Goal: Communication & Community: Participate in discussion

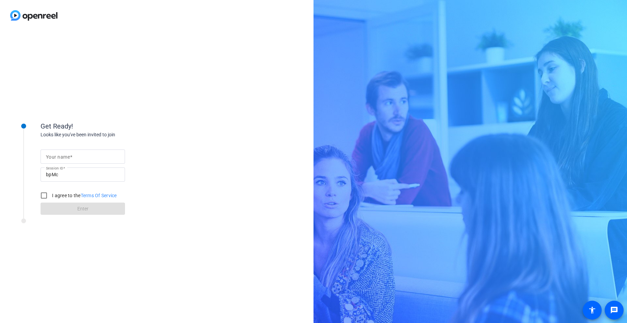
click at [93, 154] on input "Your name" at bounding box center [83, 156] width 74 height 8
type input "[PERSON_NAME]"
drag, startPoint x: 44, startPoint y: 195, endPoint x: 64, endPoint y: 202, distance: 21.2
click at [44, 195] on input "I agree to the Terms Of Service" at bounding box center [44, 196] width 14 height 14
checkbox input "true"
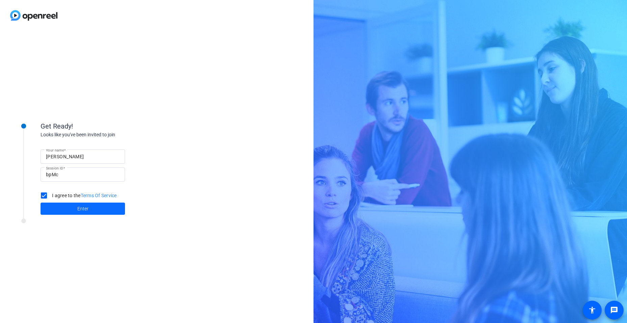
click at [64, 202] on span at bounding box center [83, 208] width 84 height 16
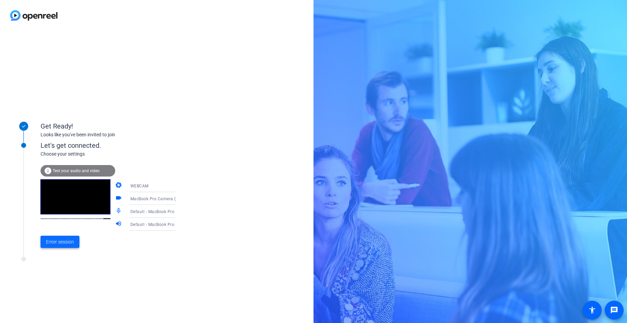
click at [53, 243] on span "Enter session" at bounding box center [60, 241] width 28 height 7
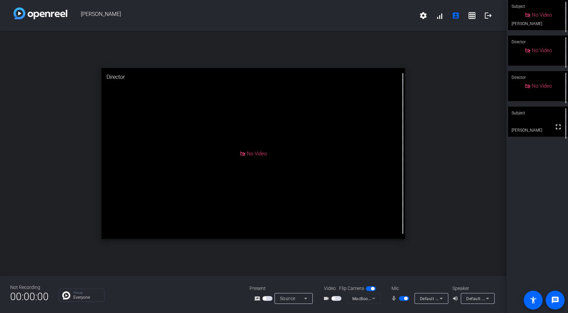
click at [333, 298] on span "button" at bounding box center [332, 297] width 3 height 3
click at [542, 125] on video at bounding box center [538, 121] width 60 height 30
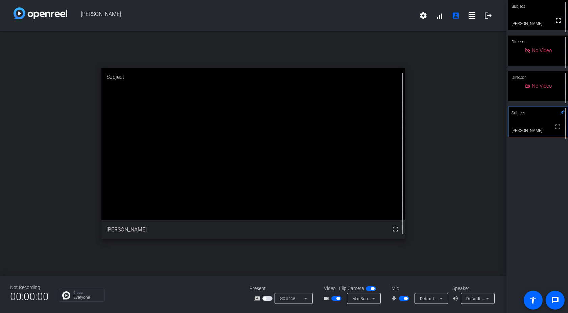
click at [404, 298] on span "button" at bounding box center [405, 297] width 3 height 3
click at [337, 298] on span "button" at bounding box center [337, 297] width 3 height 3
click at [401, 298] on span "button" at bounding box center [400, 297] width 3 height 3
click at [401, 298] on span "button" at bounding box center [404, 298] width 10 height 5
click at [401, 297] on span "button" at bounding box center [400, 297] width 3 height 3
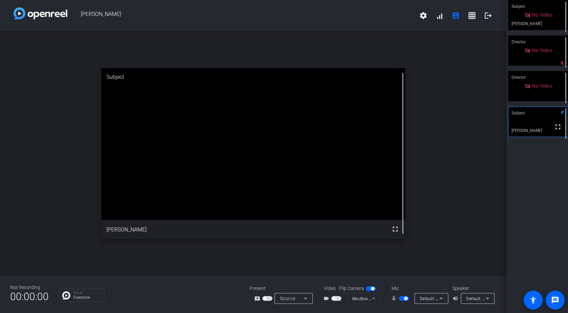
click at [404, 297] on span "button" at bounding box center [405, 297] width 3 height 3
click at [401, 298] on span "button" at bounding box center [400, 297] width 3 height 3
click at [404, 298] on span "button" at bounding box center [405, 297] width 3 height 3
click at [403, 298] on span "button" at bounding box center [404, 298] width 10 height 5
click at [404, 298] on span "button" at bounding box center [405, 297] width 3 height 3
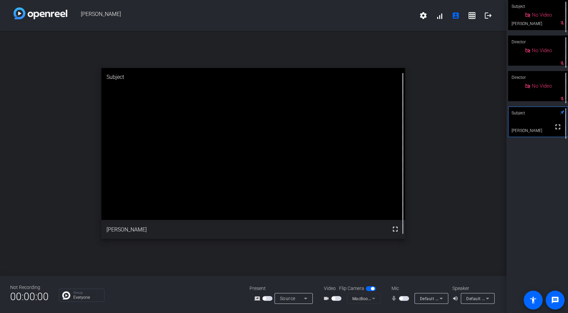
click at [403, 298] on span "button" at bounding box center [404, 298] width 10 height 5
click at [404, 298] on span "button" at bounding box center [405, 297] width 3 height 3
click at [402, 298] on span "button" at bounding box center [400, 297] width 3 height 3
